Goal: Check status: Check status

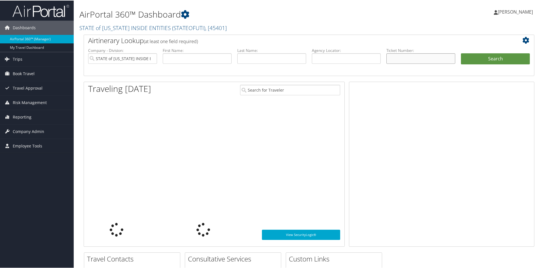
drag, startPoint x: 400, startPoint y: 54, endPoint x: 426, endPoint y: 56, distance: 26.1
click at [400, 54] on input "text" at bounding box center [421, 58] width 69 height 10
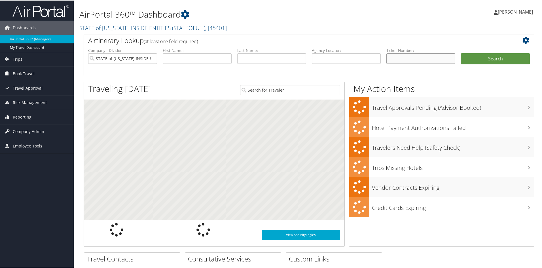
paste input "5267310163809"
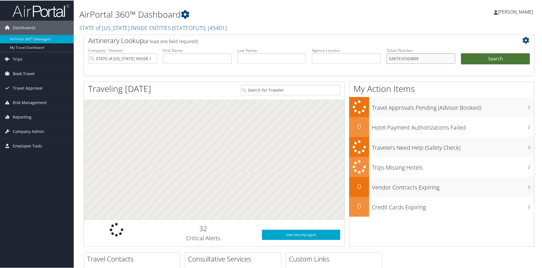
type input "5267310163809"
click at [497, 56] on button "Search" at bounding box center [495, 58] width 69 height 11
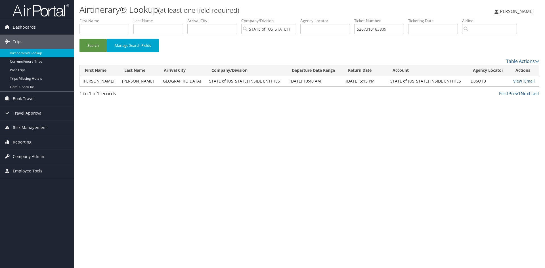
click at [513, 83] on link "View" at bounding box center [517, 80] width 9 height 5
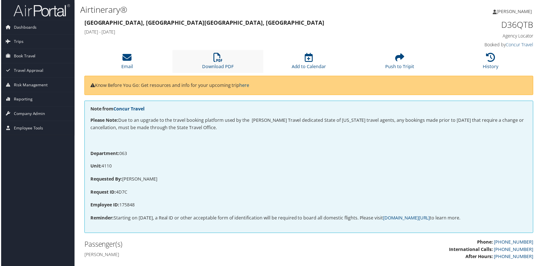
click at [210, 59] on li "Download PDF" at bounding box center [217, 61] width 91 height 23
